Goal: Information Seeking & Learning: Learn about a topic

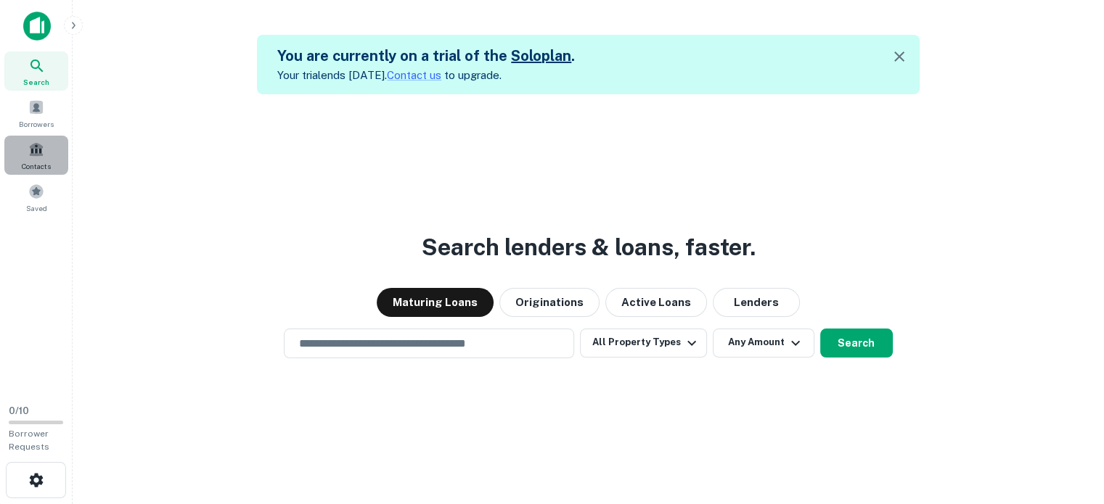
click at [32, 158] on div "Contacts" at bounding box center [36, 155] width 64 height 39
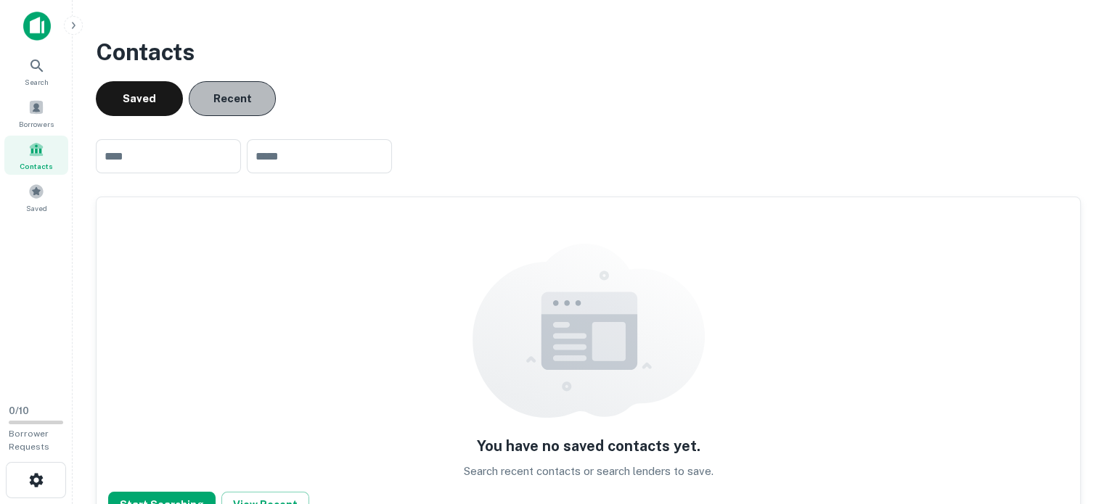
click at [227, 99] on button "Recent" at bounding box center [232, 98] width 87 height 35
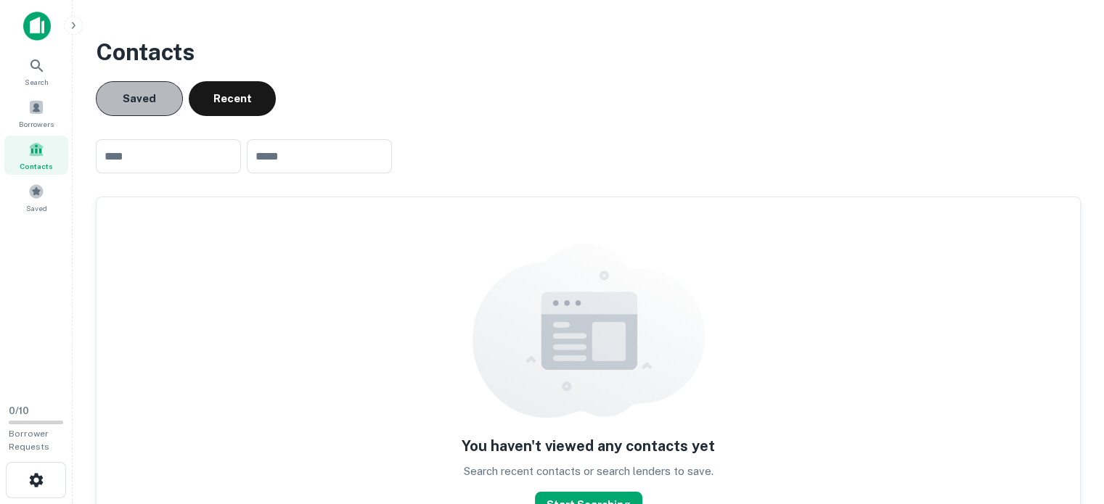
click at [144, 99] on button "Saved" at bounding box center [139, 98] width 87 height 35
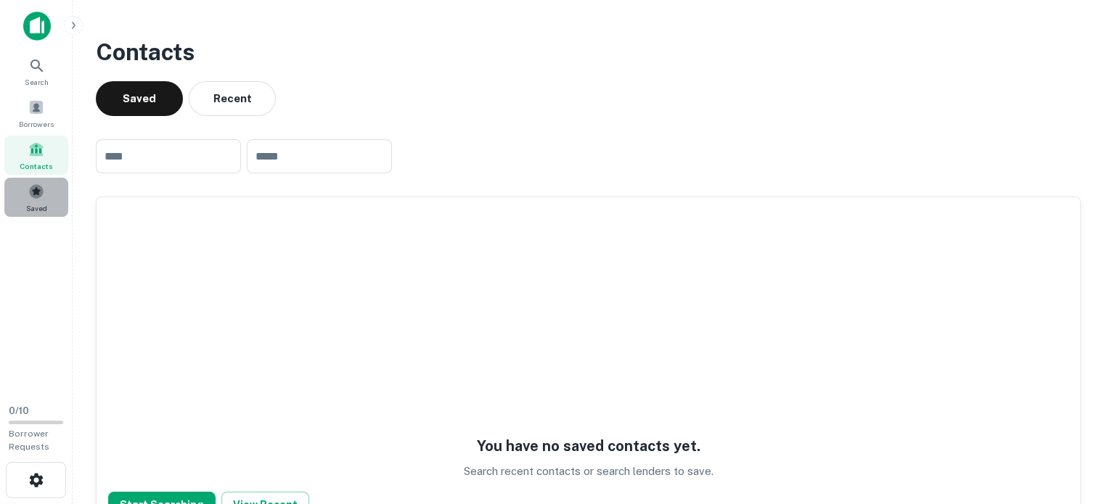
click at [51, 202] on div "Saved" at bounding box center [36, 197] width 64 height 39
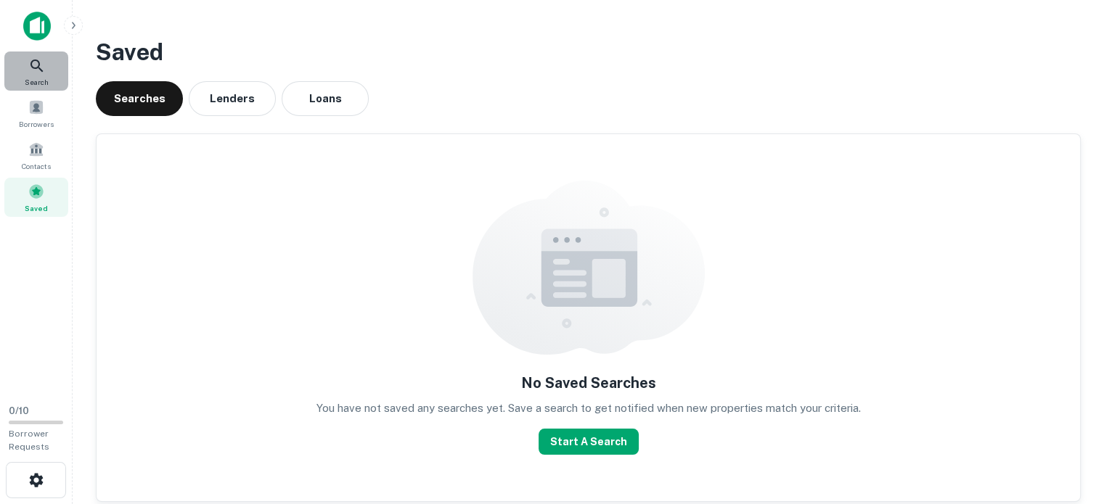
click at [25, 72] on div "Search" at bounding box center [36, 71] width 64 height 39
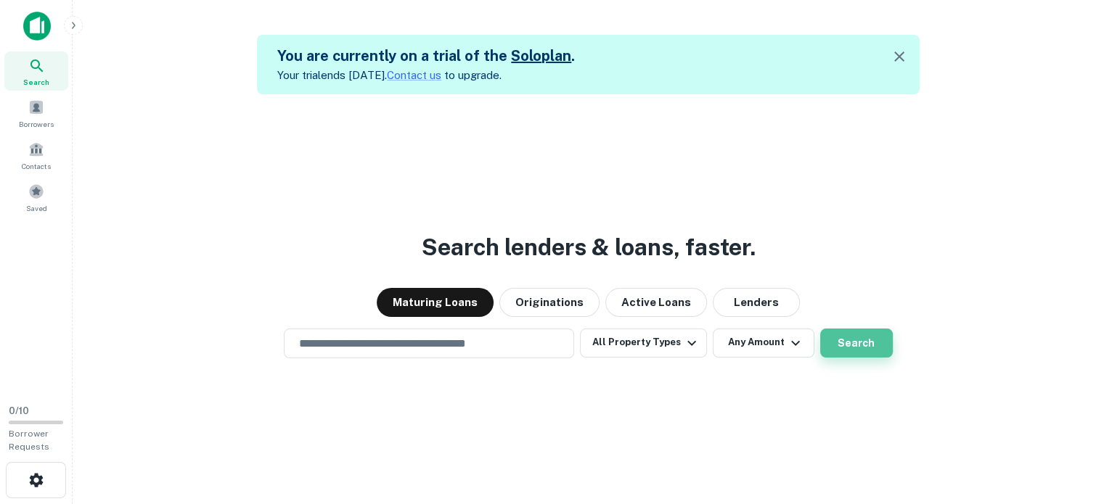
click at [859, 343] on button "Search" at bounding box center [856, 343] width 73 height 29
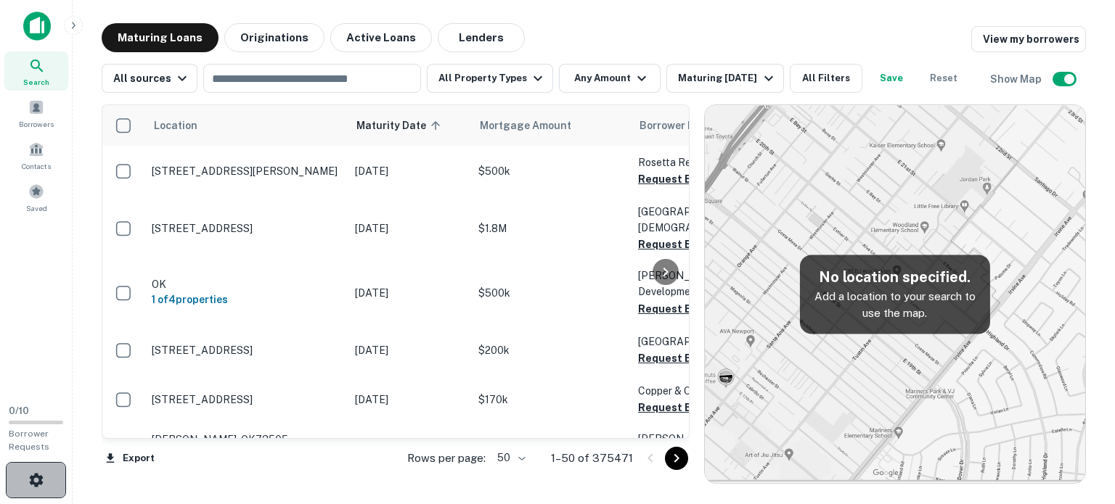
click at [36, 472] on icon "button" at bounding box center [36, 480] width 17 height 17
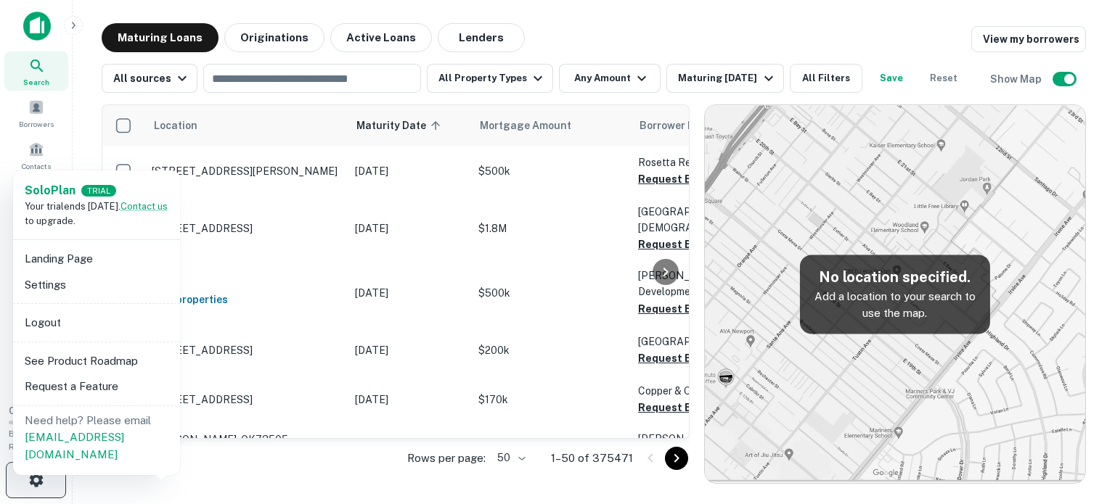
click at [36, 472] on div at bounding box center [557, 252] width 1115 height 504
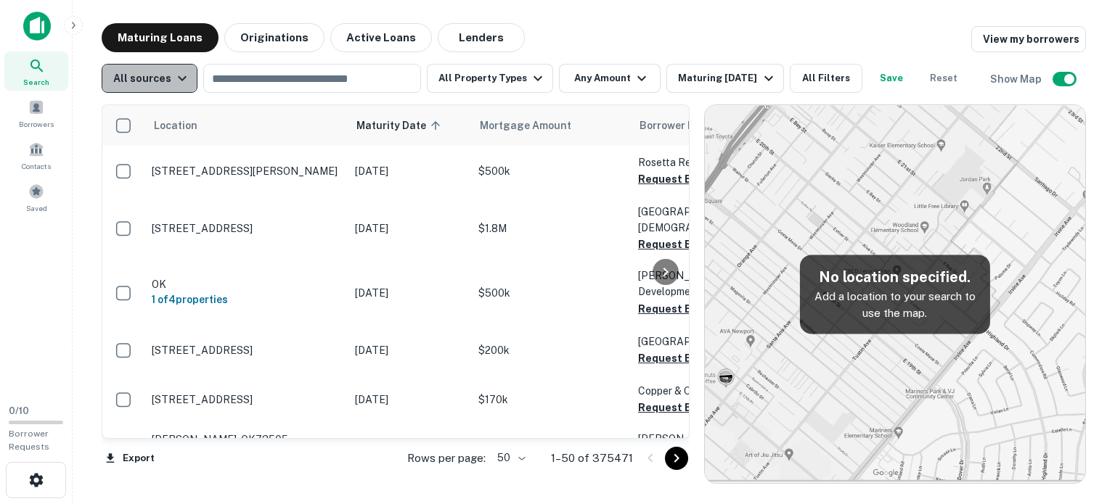
click at [153, 86] on div "All sources" at bounding box center [152, 78] width 78 height 17
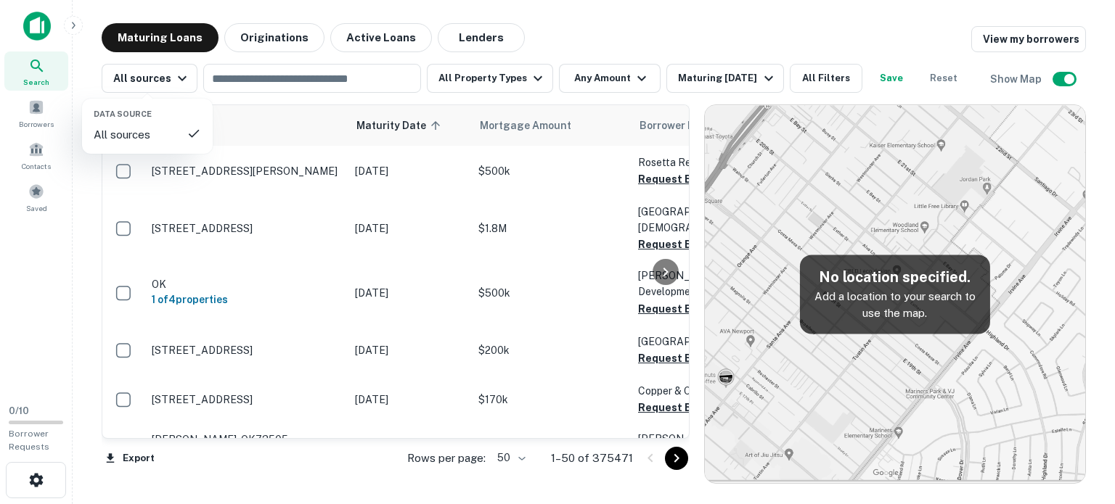
click at [552, 34] on div at bounding box center [557, 252] width 1115 height 504
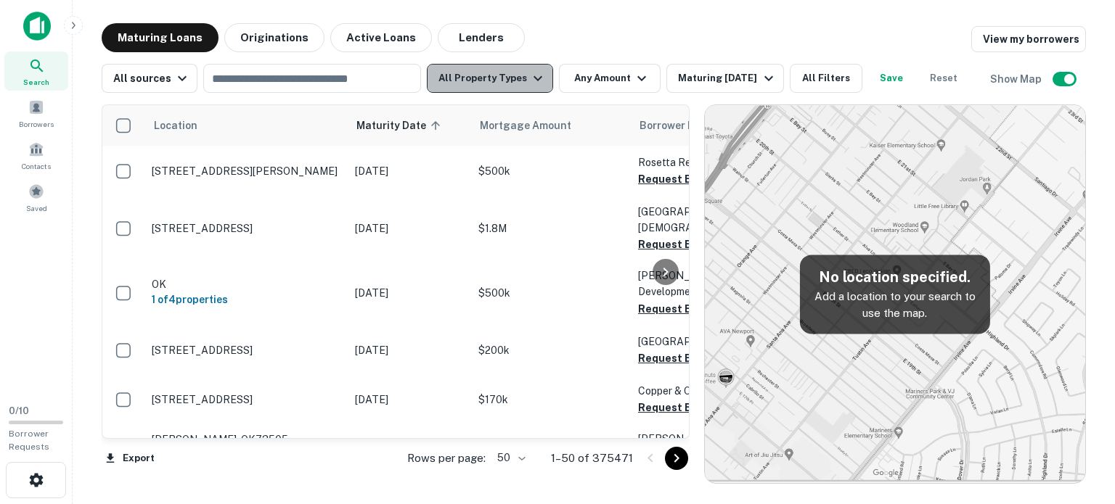
click at [529, 83] on icon "button" at bounding box center [537, 78] width 17 height 17
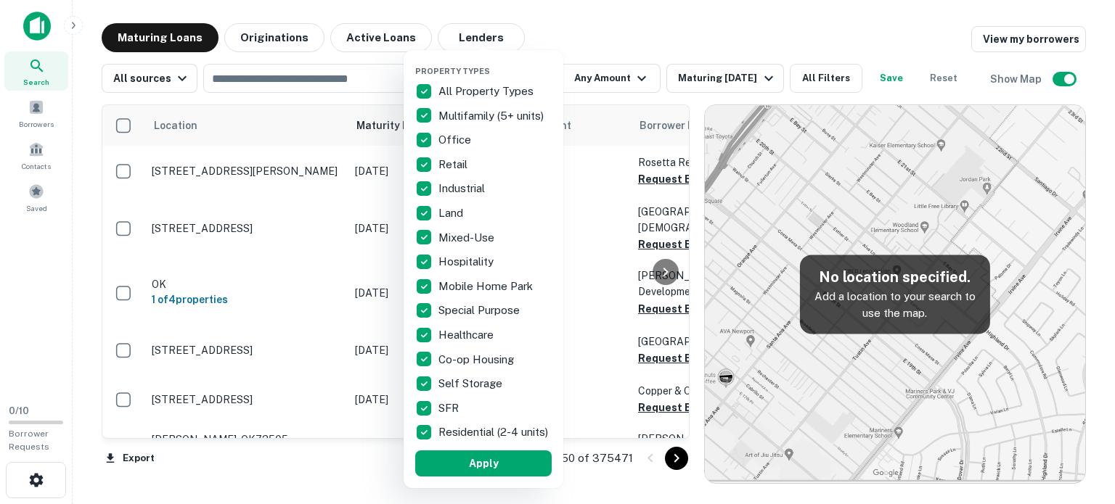
click at [528, 83] on p "All Property Types" at bounding box center [487, 91] width 98 height 17
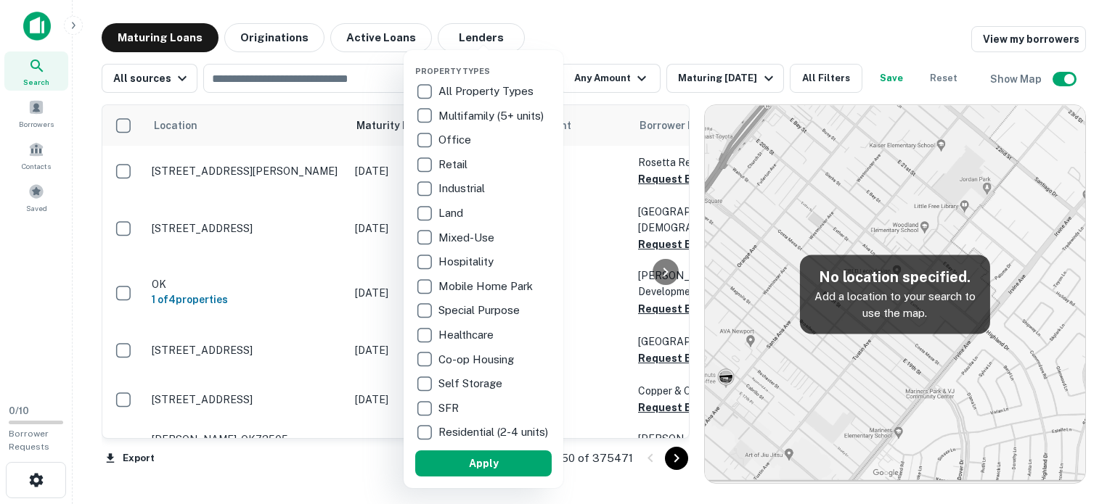
click at [537, 73] on div "Property Types All Property Types Multifamily (5+ units) Office Retail Industri…" at bounding box center [483, 269] width 136 height 415
click at [600, 46] on div at bounding box center [557, 252] width 1115 height 504
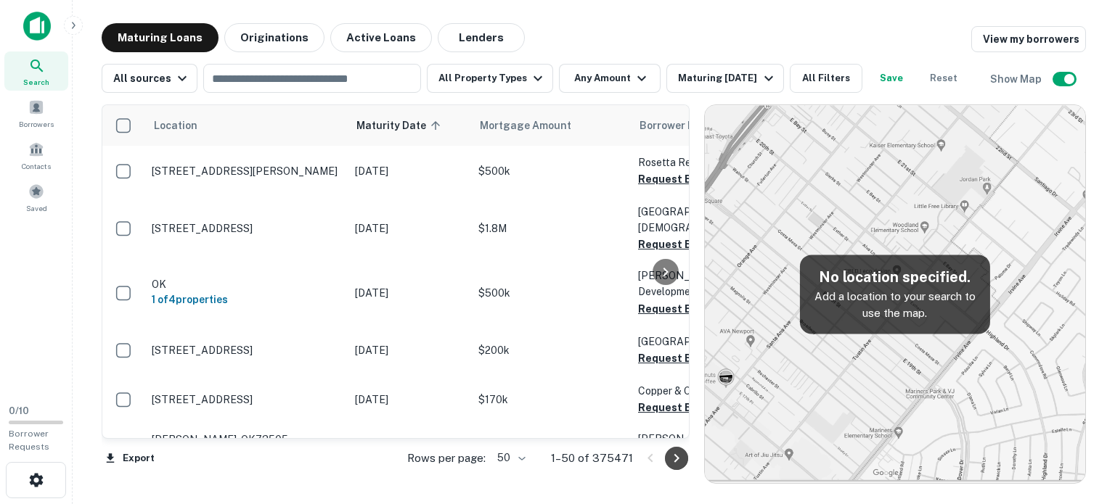
click at [675, 451] on icon "Go to next page" at bounding box center [676, 458] width 17 height 17
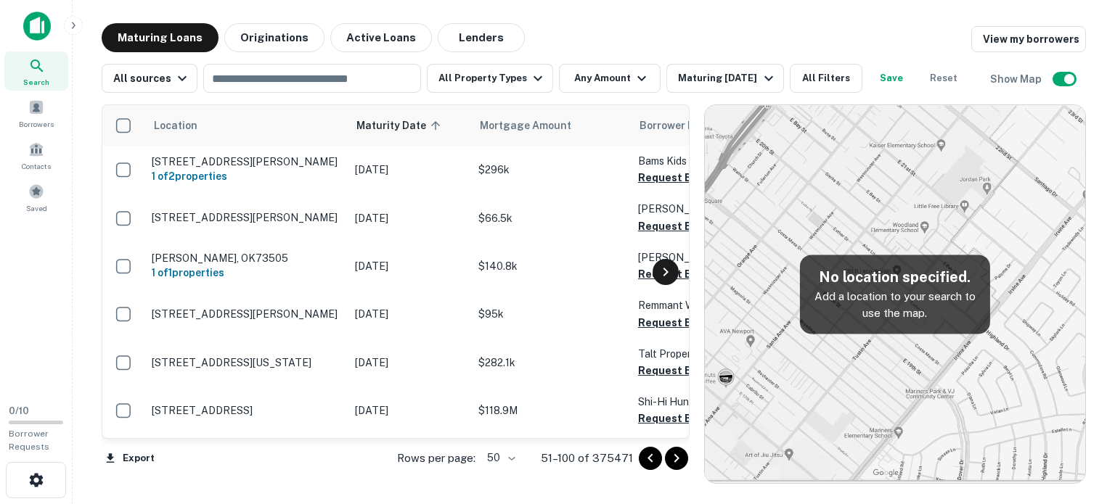
click at [664, 278] on icon at bounding box center [665, 271] width 17 height 17
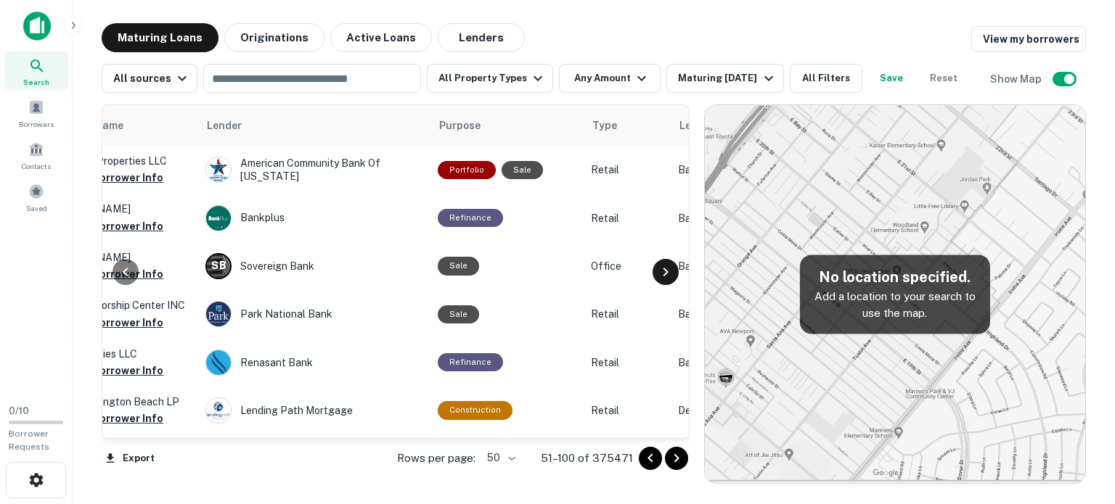
scroll to position [0, 610]
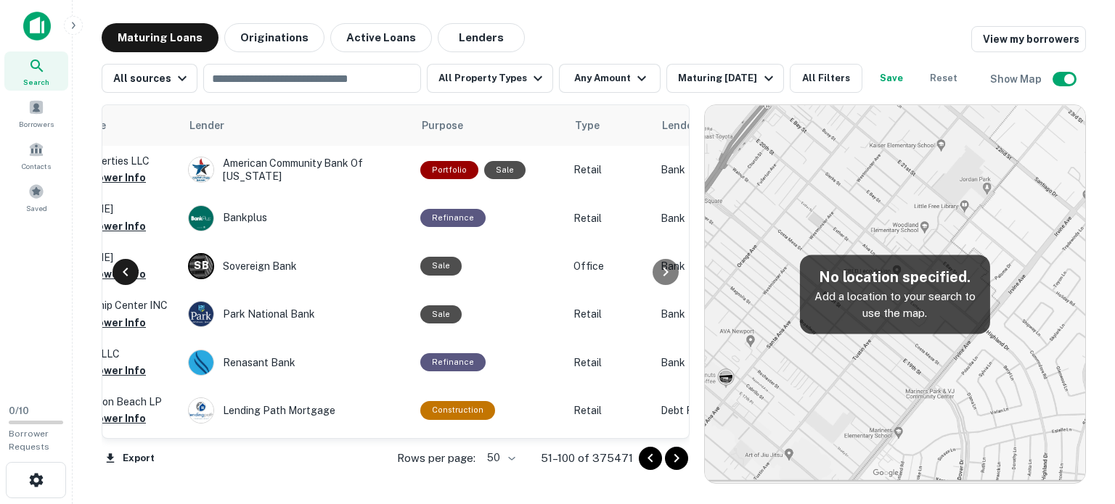
click at [130, 274] on icon at bounding box center [125, 271] width 17 height 17
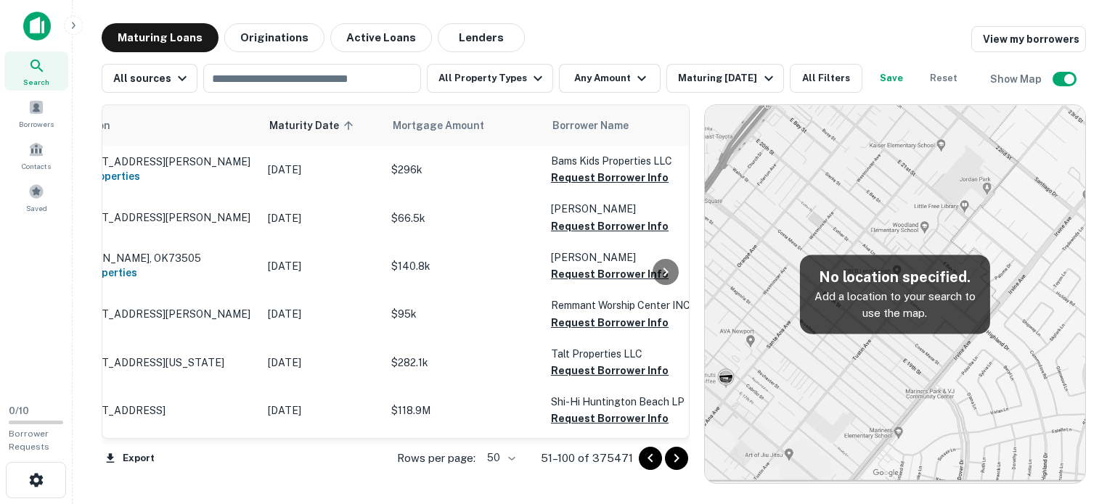
scroll to position [0, 0]
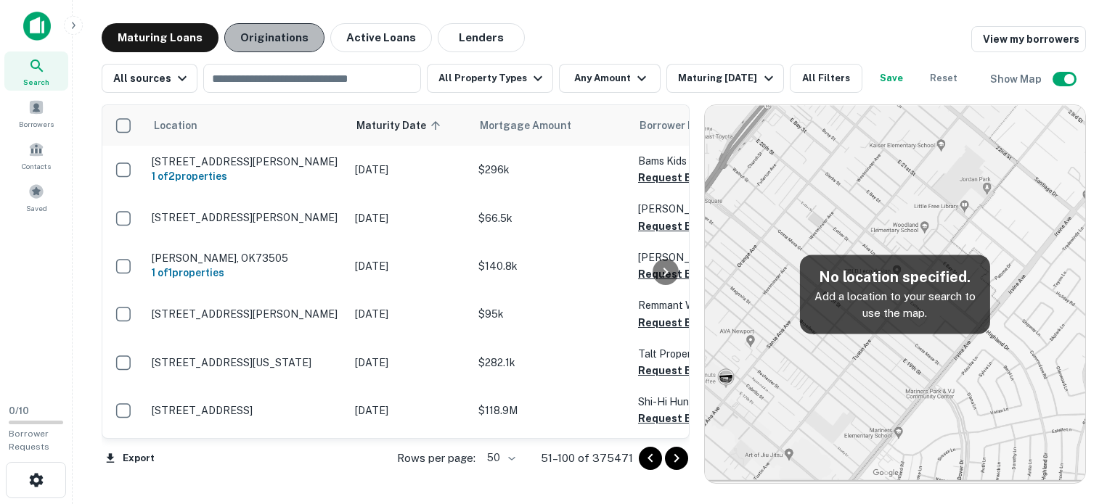
click at [284, 36] on button "Originations" at bounding box center [274, 37] width 100 height 29
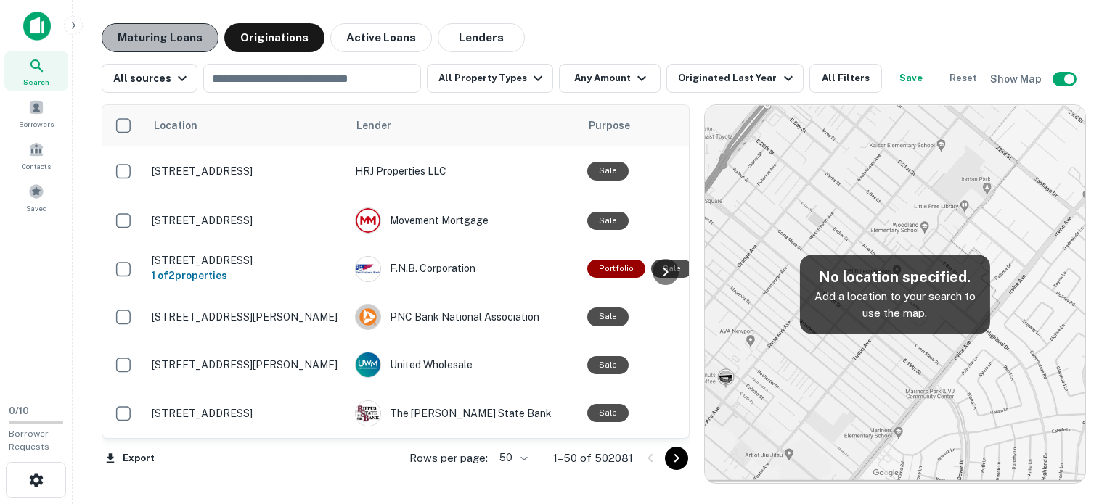
click at [179, 34] on button "Maturing Loans" at bounding box center [160, 37] width 117 height 29
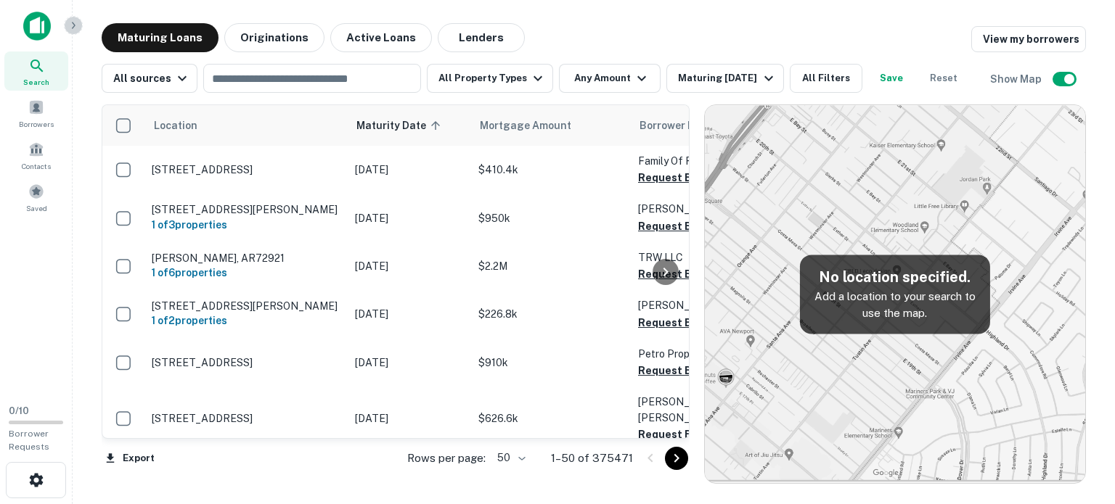
click at [75, 29] on icon "button" at bounding box center [73, 26] width 12 height 12
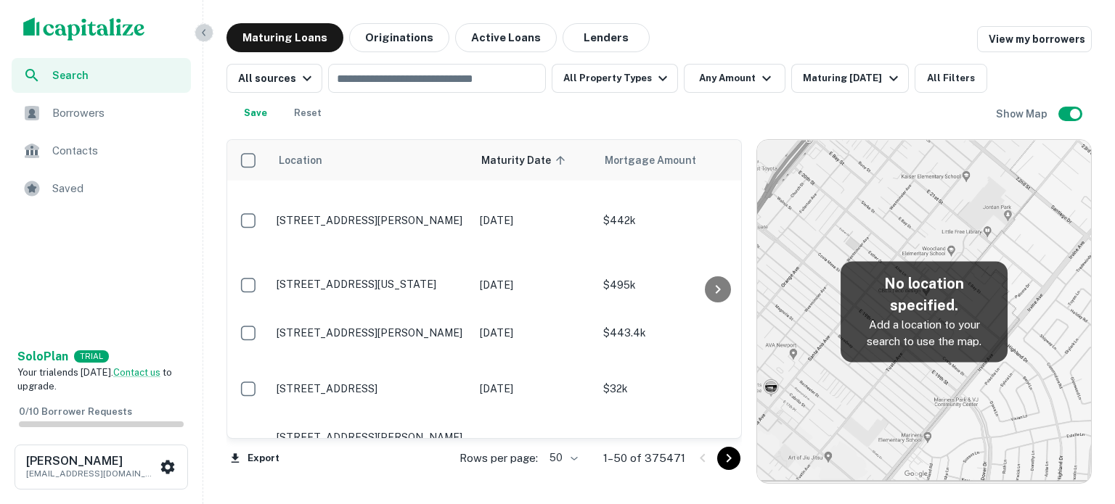
click at [204, 41] on button "button" at bounding box center [203, 32] width 19 height 19
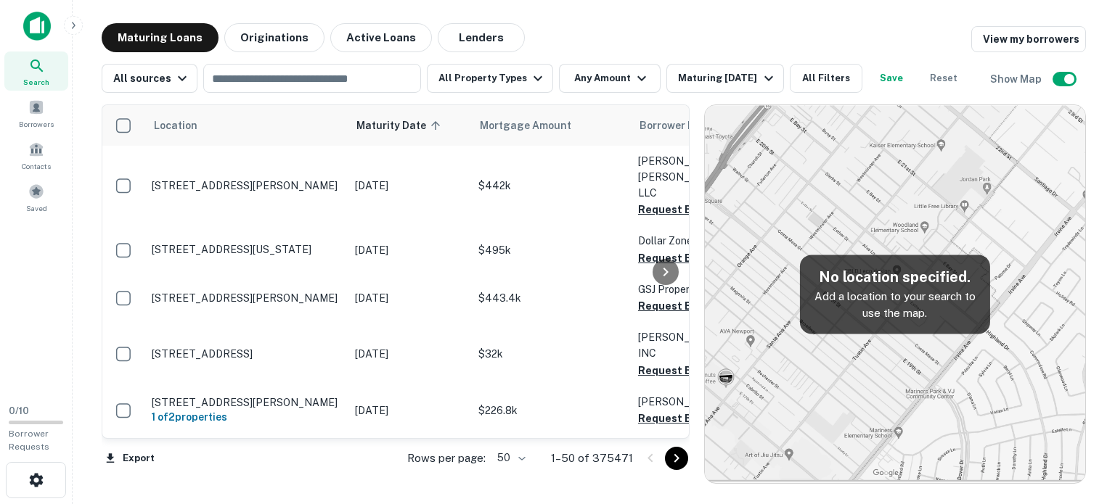
click at [734, 4] on main "Maturing Loans Originations Active Loans Lenders View my borrowers All sources …" at bounding box center [594, 252] width 1042 height 504
